Goal: Task Accomplishment & Management: Manage account settings

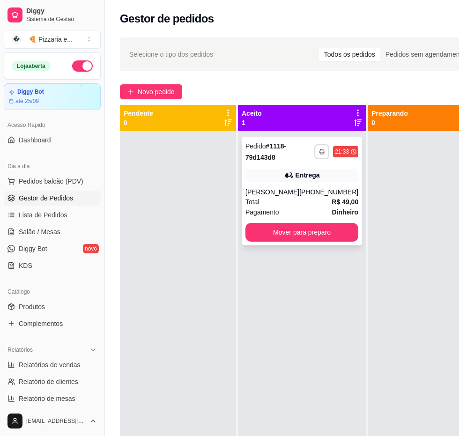
click at [314, 150] on button "button" at bounding box center [321, 151] width 15 height 15
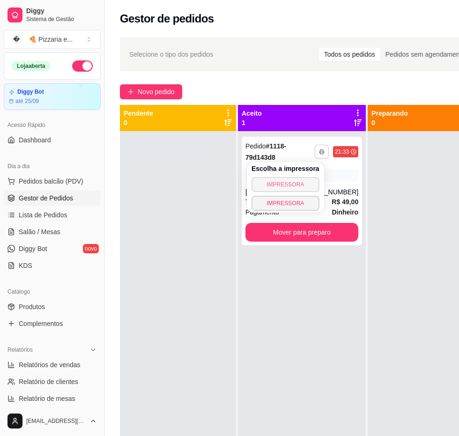
click at [298, 181] on button "IMPRESSORA" at bounding box center [286, 184] width 68 height 15
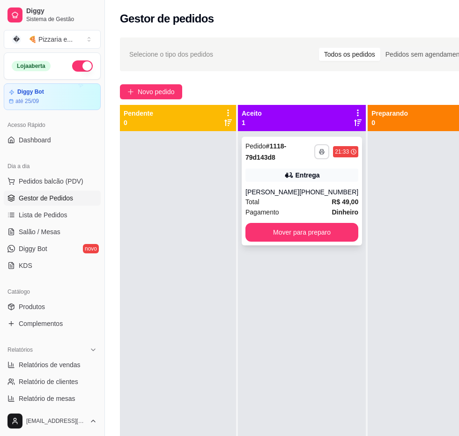
click at [314, 155] on button "button" at bounding box center [321, 151] width 15 height 15
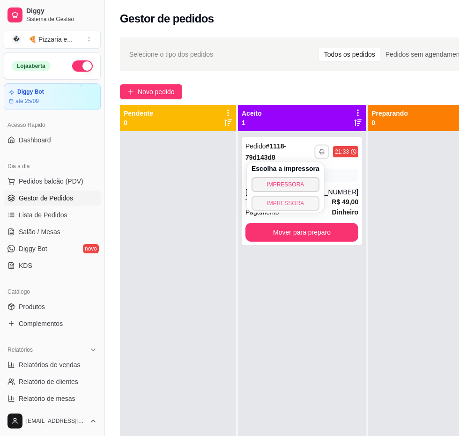
click at [299, 201] on button "IMPRESSORA" at bounding box center [286, 203] width 68 height 15
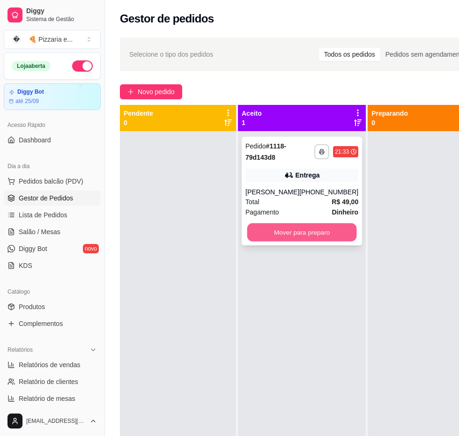
click at [256, 233] on button "Mover para preparo" at bounding box center [302, 232] width 110 height 18
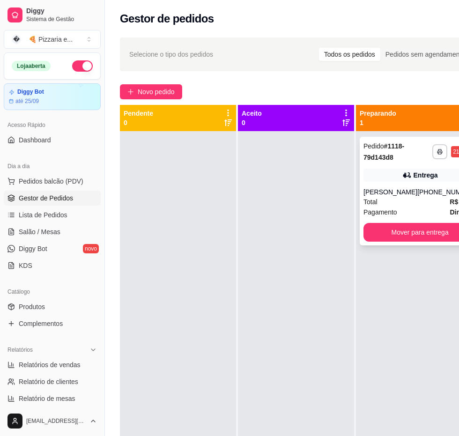
click at [398, 196] on div "[PERSON_NAME]" at bounding box center [390, 191] width 54 height 9
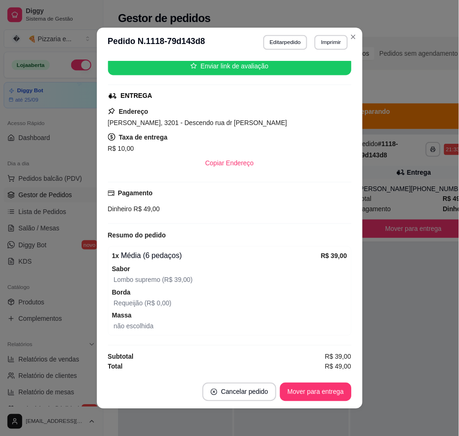
scroll to position [2, 0]
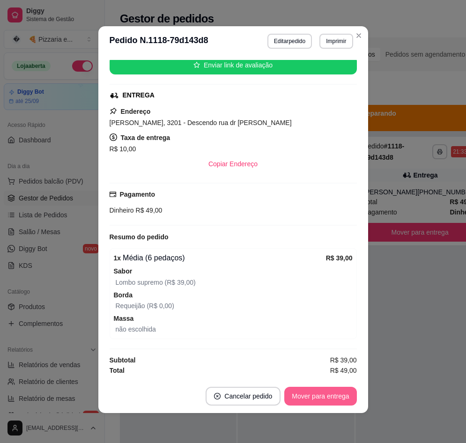
click at [325, 397] on button "Mover para entrega" at bounding box center [320, 396] width 72 height 19
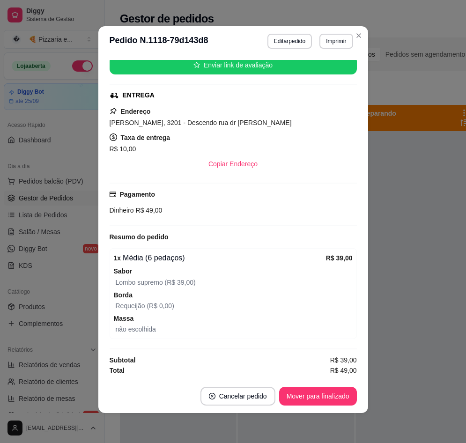
drag, startPoint x: 100, startPoint y: 124, endPoint x: 321, endPoint y: 126, distance: 221.1
click at [321, 126] on div "feito há 41 minutos Horário do pedido [DATE] 21:33 Status do pedido SAIU PARA E…" at bounding box center [233, 217] width 270 height 323
copy span "[PERSON_NAME], 3201 - Descendo rua dr [PERSON_NAME]"
drag, startPoint x: 103, startPoint y: 209, endPoint x: 160, endPoint y: 214, distance: 57.3
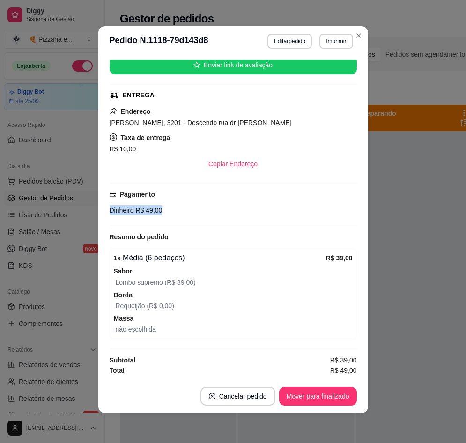
click at [160, 214] on div "feito há 41 minutos Horário do pedido [DATE] 21:33 Status do pedido SAIU PARA E…" at bounding box center [233, 217] width 270 height 323
copy div "Dinheiro R$ 49,00"
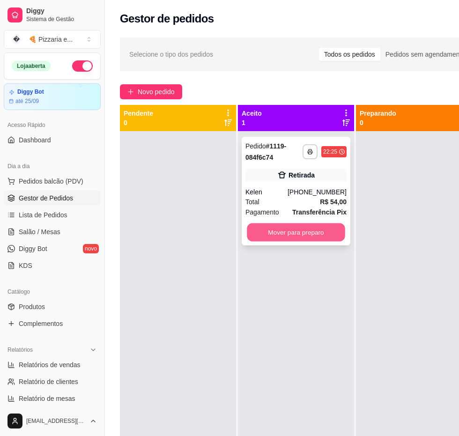
click at [319, 232] on button "Mover para preparo" at bounding box center [296, 232] width 98 height 18
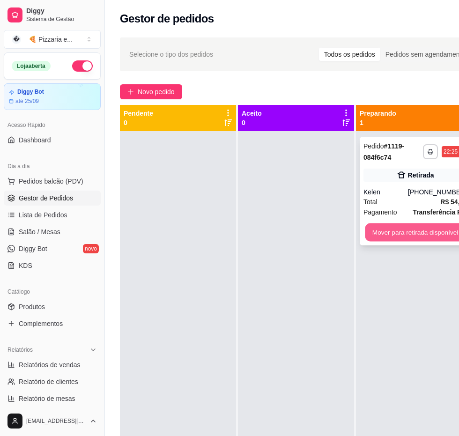
click at [406, 233] on button "Mover para retirada disponível" at bounding box center [415, 232] width 100 height 18
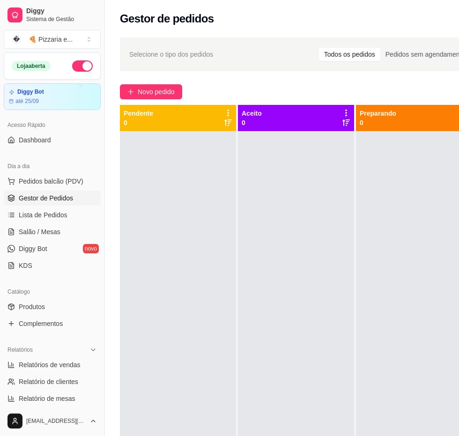
scroll to position [0, 105]
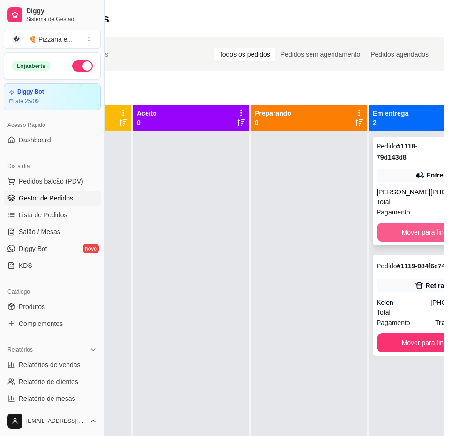
click at [380, 236] on button "Mover para finalizado" at bounding box center [433, 232] width 113 height 19
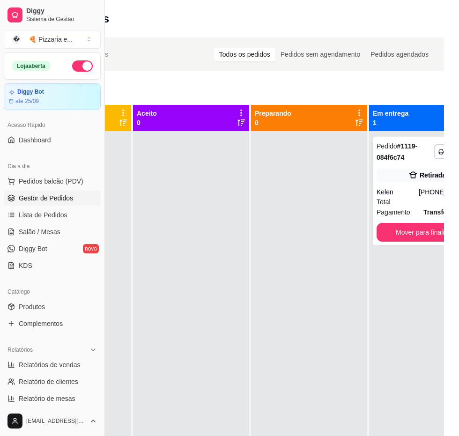
click at [390, 348] on div "**********" at bounding box center [427, 349] width 116 height 436
click at [385, 240] on button "Mover para finalizado" at bounding box center [427, 232] width 98 height 18
